Goal: Information Seeking & Learning: Learn about a topic

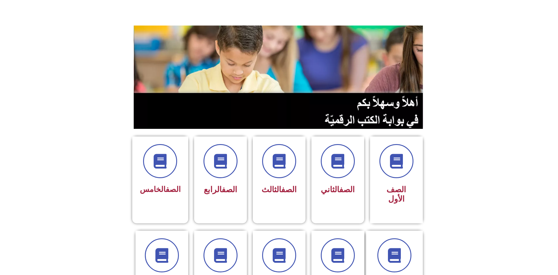
scroll to position [117, 0]
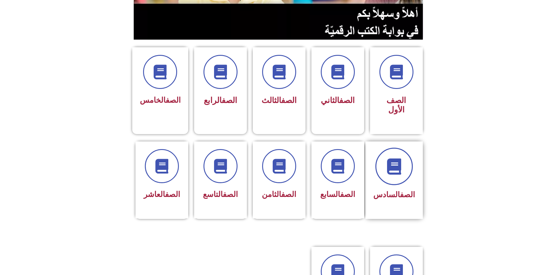
click at [398, 148] on span at bounding box center [395, 167] width 38 height 38
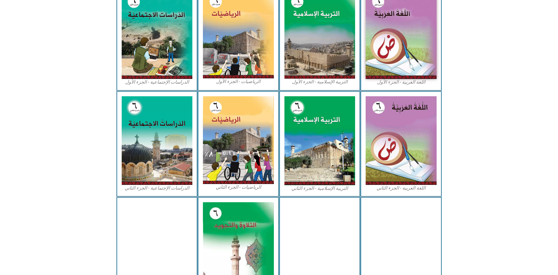
scroll to position [234, 0]
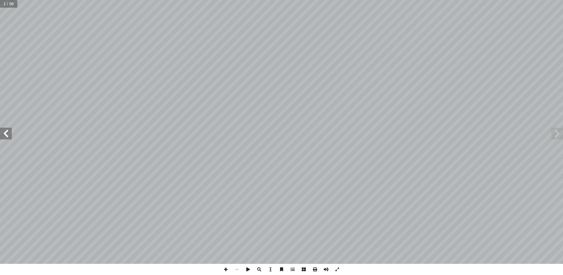
click at [6, 136] on div "ُ ة ّ الاجتماعي ُ راسات ّ الد ليف: أ ا فريق الت ) ً قا ّ أ. [PERSON_NAME] (منس …" at bounding box center [281, 132] width 563 height 264
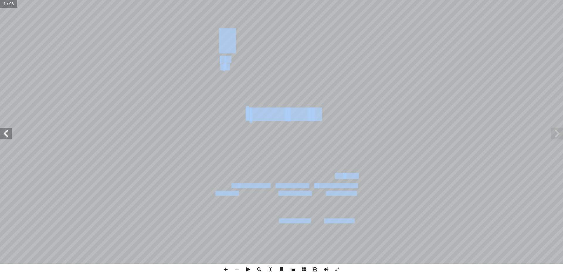
click at [5, 133] on span at bounding box center [6, 134] width 12 height 12
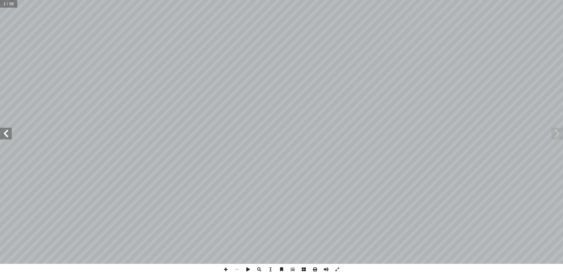
click at [4, 133] on span at bounding box center [6, 134] width 12 height 12
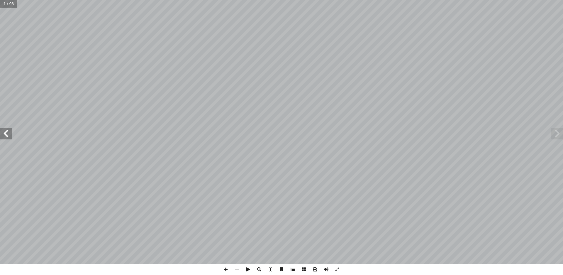
click at [4, 133] on span at bounding box center [6, 134] width 12 height 12
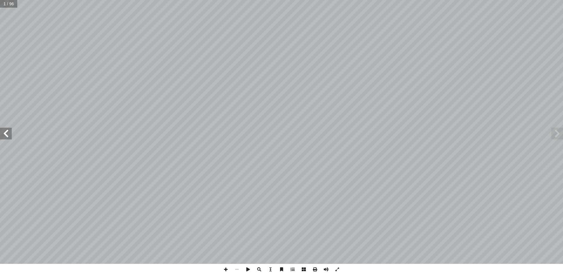
click at [5, 132] on span at bounding box center [6, 134] width 12 height 12
click at [6, 132] on span at bounding box center [6, 134] width 12 height 12
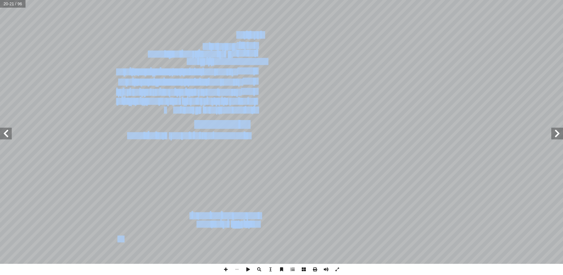
click at [559, 135] on span at bounding box center [558, 134] width 12 height 12
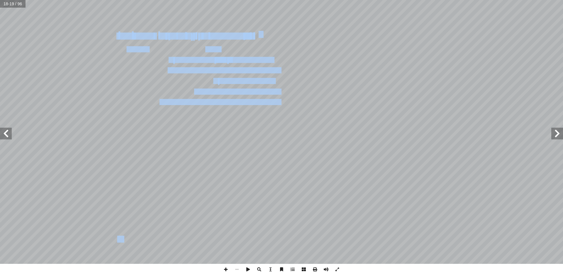
click at [5, 137] on span at bounding box center [6, 134] width 12 height 12
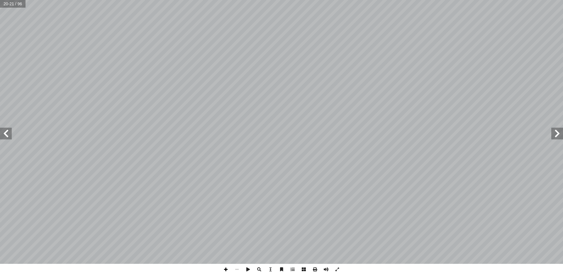
click at [228, 263] on div "16 ة ّ اريخي ّ الت ِ المعرفة ُ مصادر لى: َ رين ع ِ كونوا قاد َ ي ْ ن أ ا ِ س ْ …" at bounding box center [281, 137] width 563 height 275
click at [226, 269] on span at bounding box center [225, 269] width 11 height 11
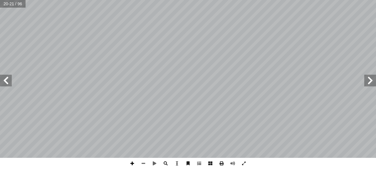
click at [135, 163] on span at bounding box center [131, 163] width 11 height 11
click at [146, 163] on span at bounding box center [143, 163] width 11 height 11
drag, startPoint x: 132, startPoint y: 167, endPoint x: 136, endPoint y: 162, distance: 6.2
click at [135, 164] on span at bounding box center [131, 163] width 11 height 11
